Goal: Information Seeking & Learning: Learn about a topic

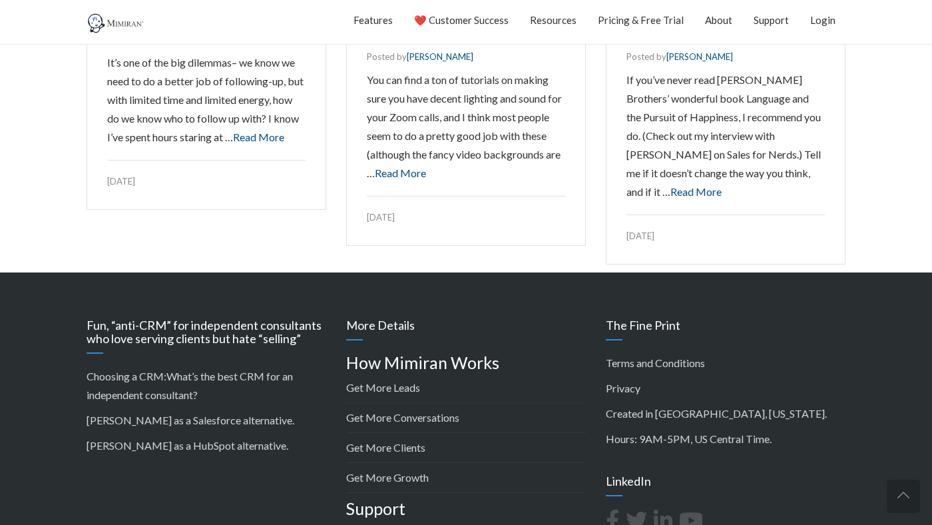
scroll to position [1927, 0]
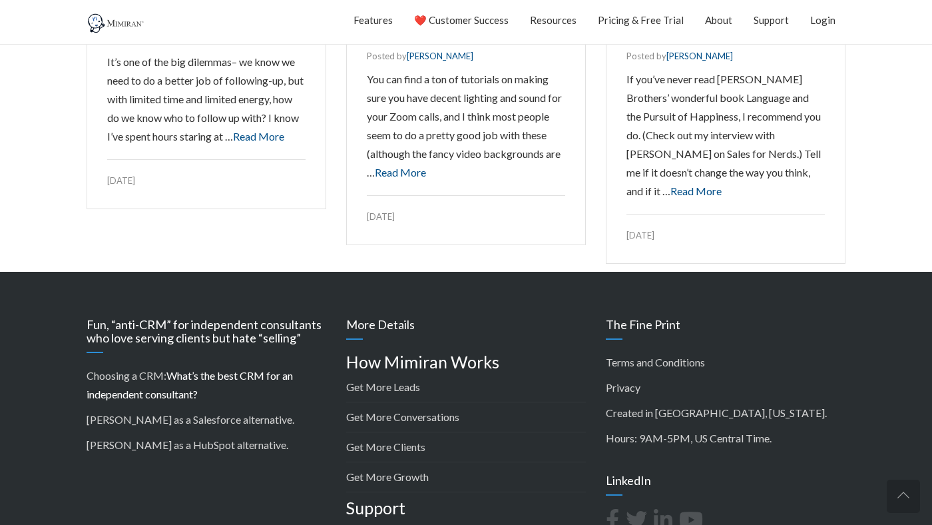
click at [172, 374] on link "What’s the best CRM for an independent consultant?" at bounding box center [190, 384] width 206 height 31
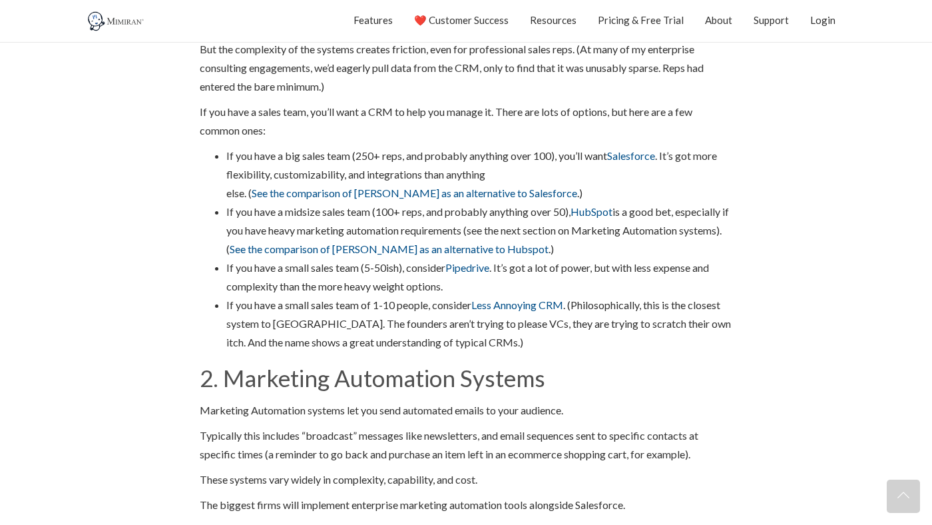
scroll to position [1466, 0]
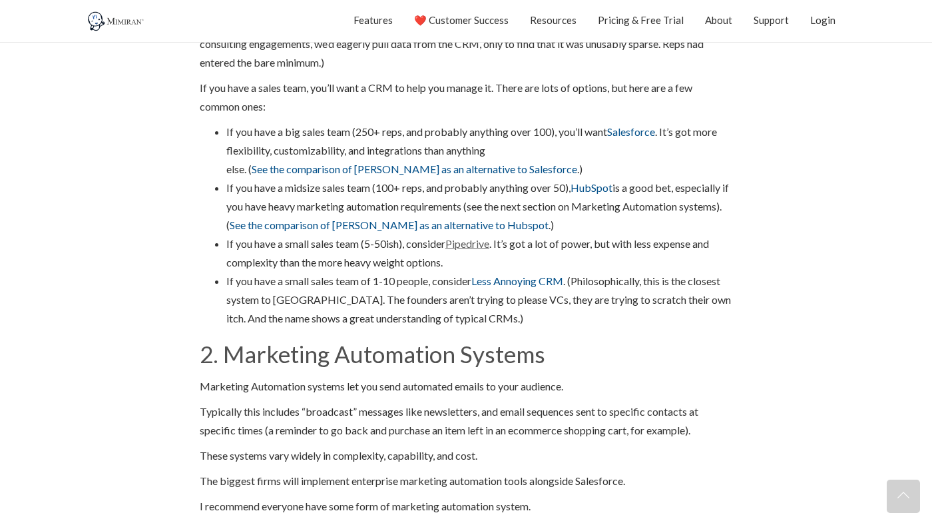
click at [483, 244] on link "Pipedrive" at bounding box center [467, 243] width 44 height 13
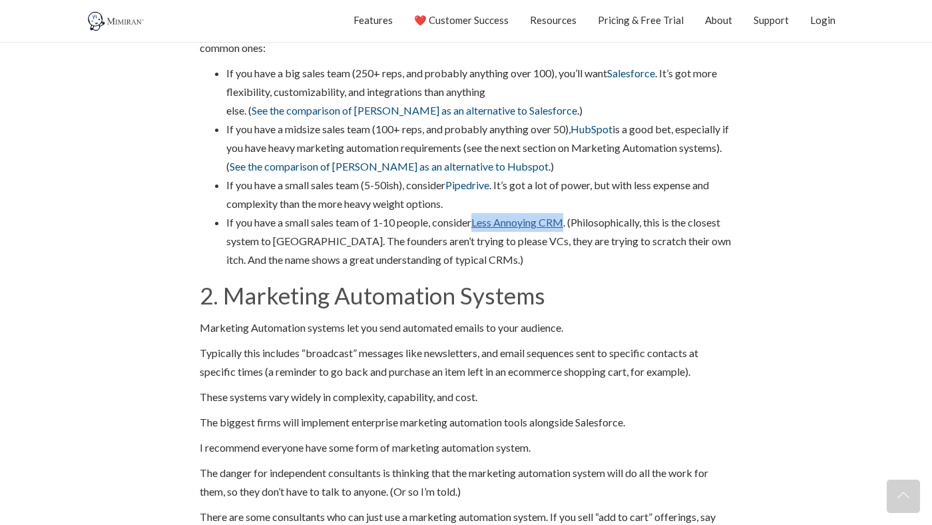
scroll to position [1552, 0]
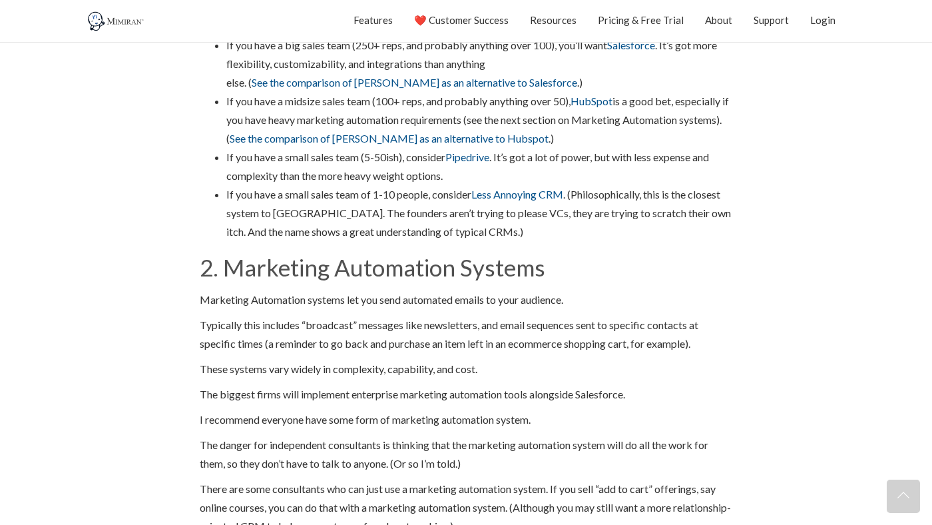
click at [631, 204] on li "If you have a small sales team of 1-10 people, consider Less Annoying CRM . (Ph…" at bounding box center [479, 213] width 506 height 56
